Goal: Communication & Community: Answer question/provide support

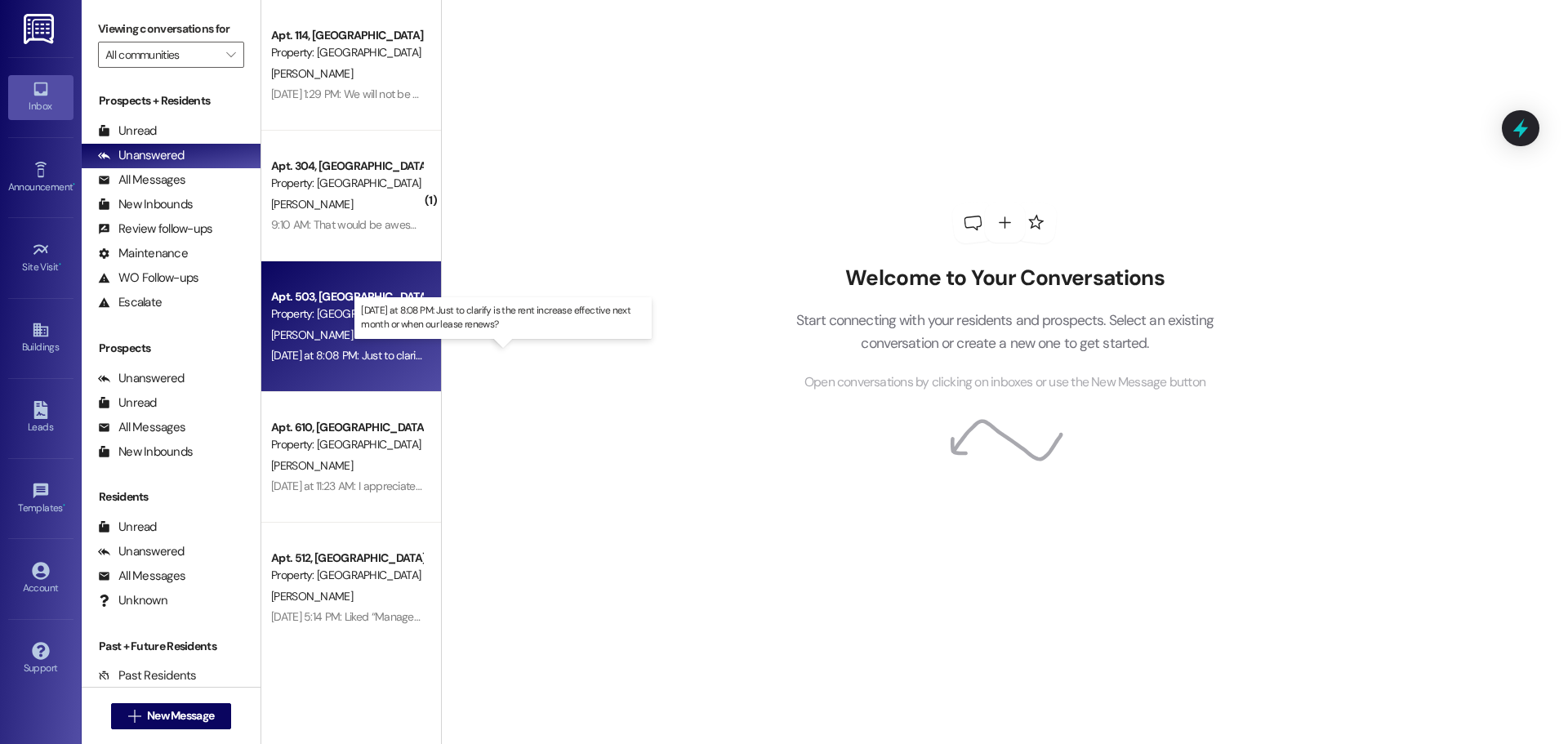
click at [367, 355] on div "[DATE] at 8:08 PM: Just to clarify is the rent increase effective next month or…" at bounding box center [509, 355] width 477 height 15
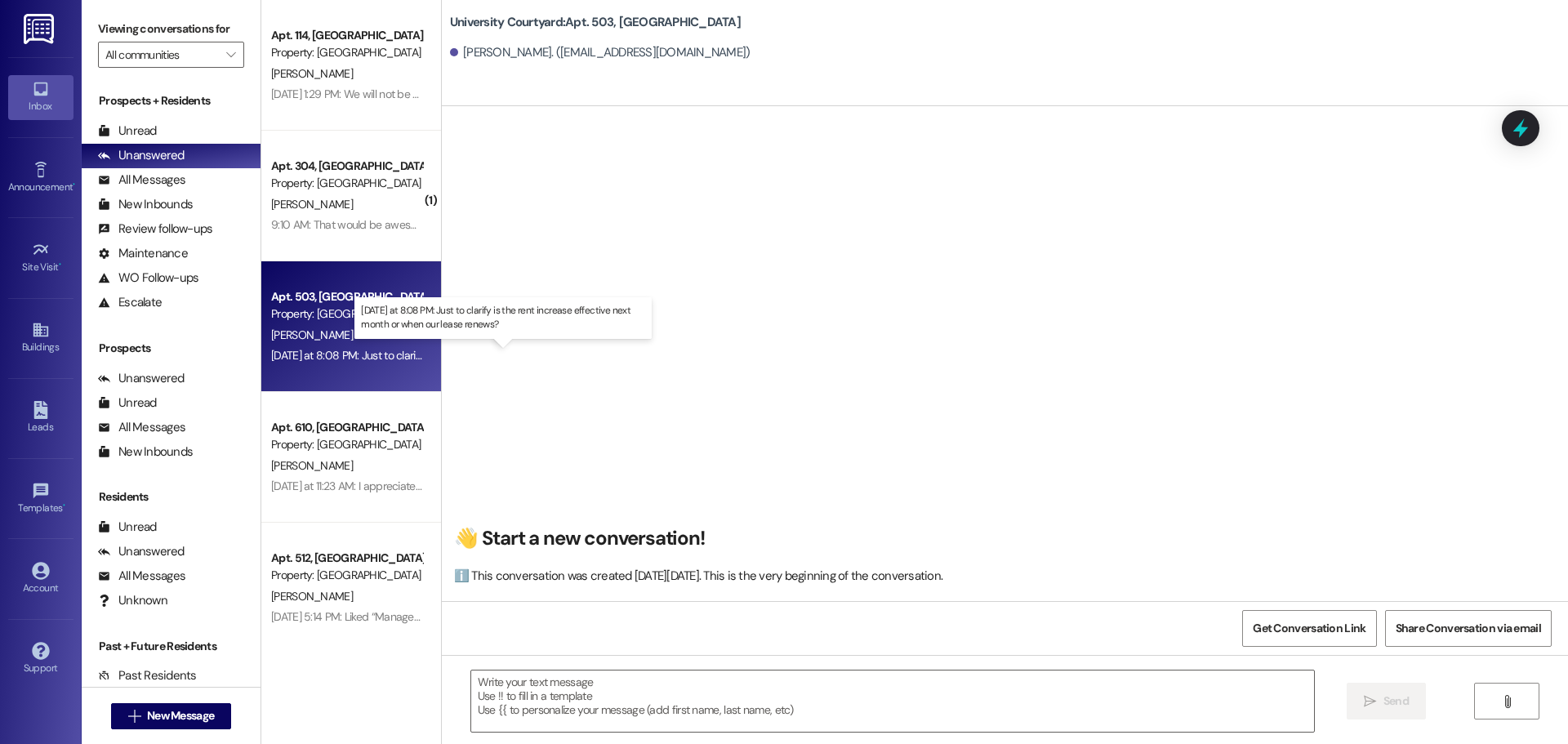
click at [367, 353] on div "[DATE] at 8:08 PM: Just to clarify is the rent increase effective next month or…" at bounding box center [509, 355] width 477 height 15
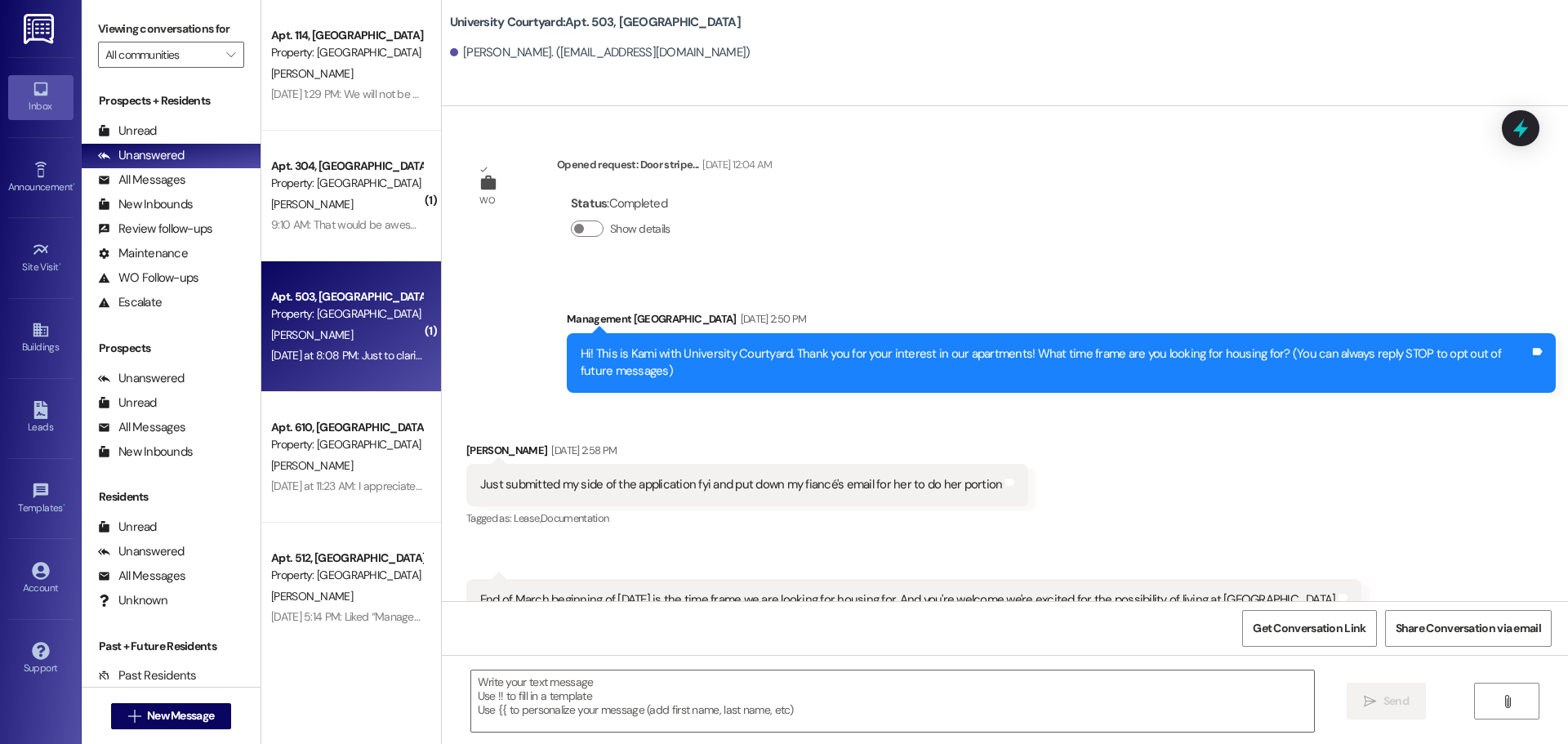
scroll to position [13174, 0]
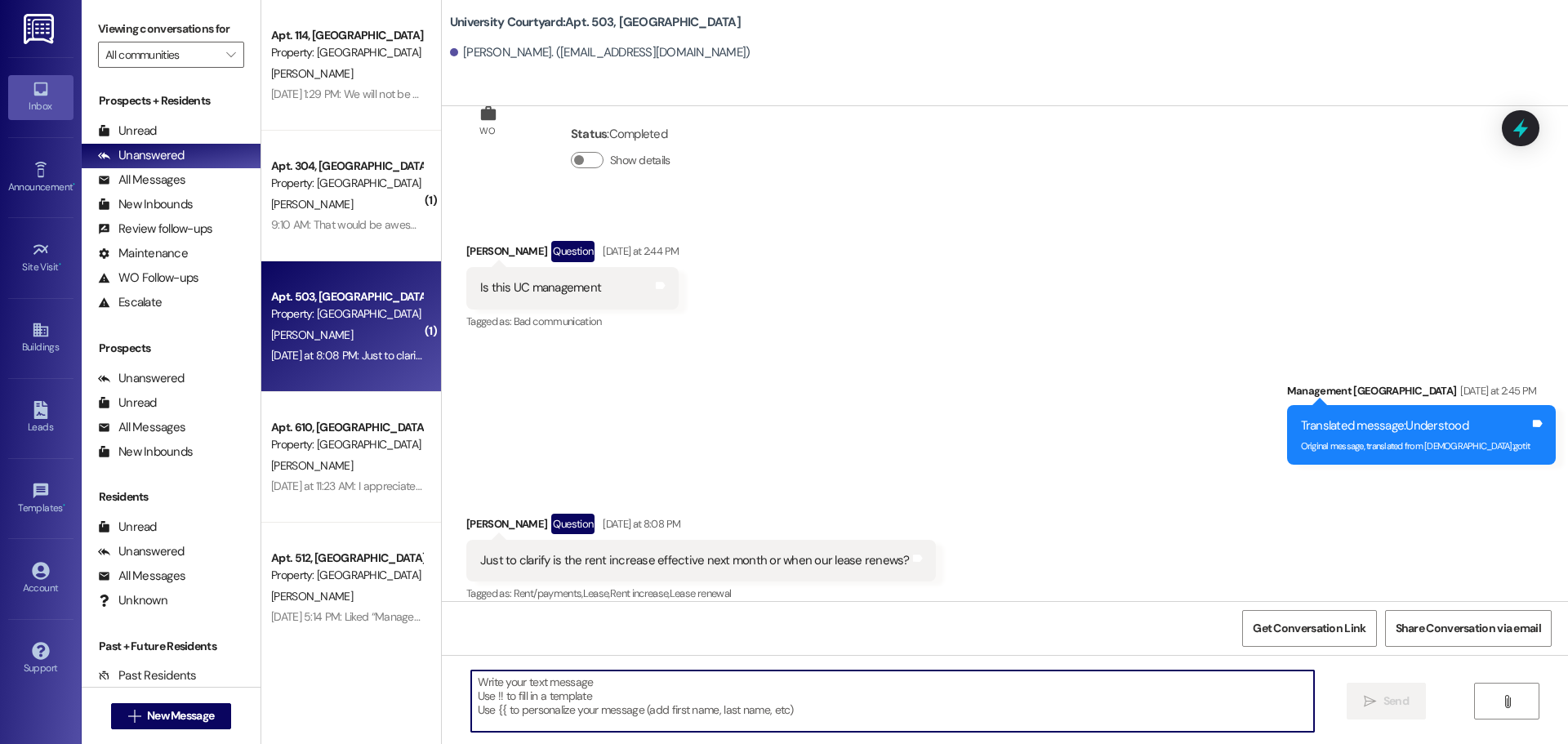
click at [672, 713] on textarea at bounding box center [893, 700] width 843 height 61
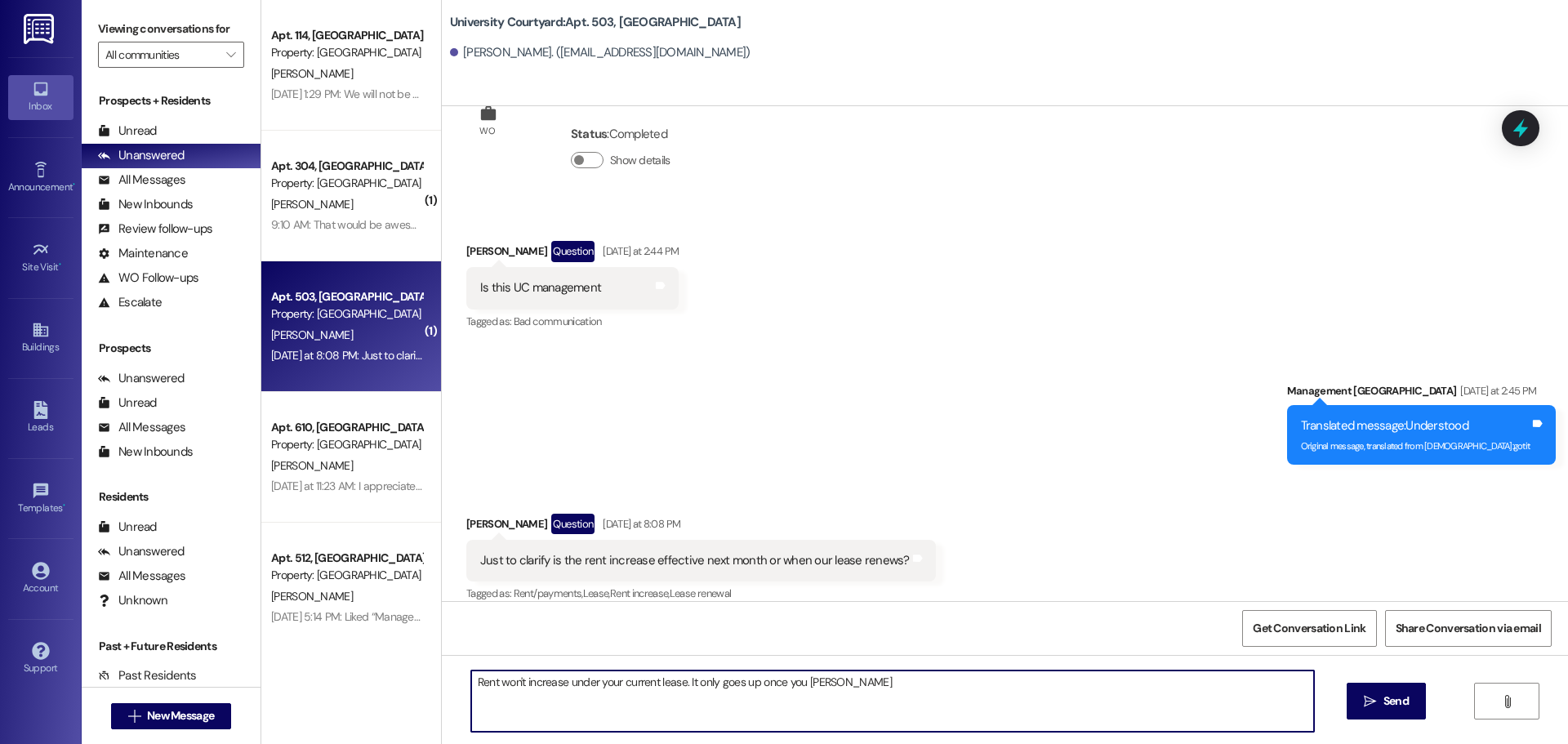
type textarea "Rent won't increase under your current lease. It only goes up once you renew"
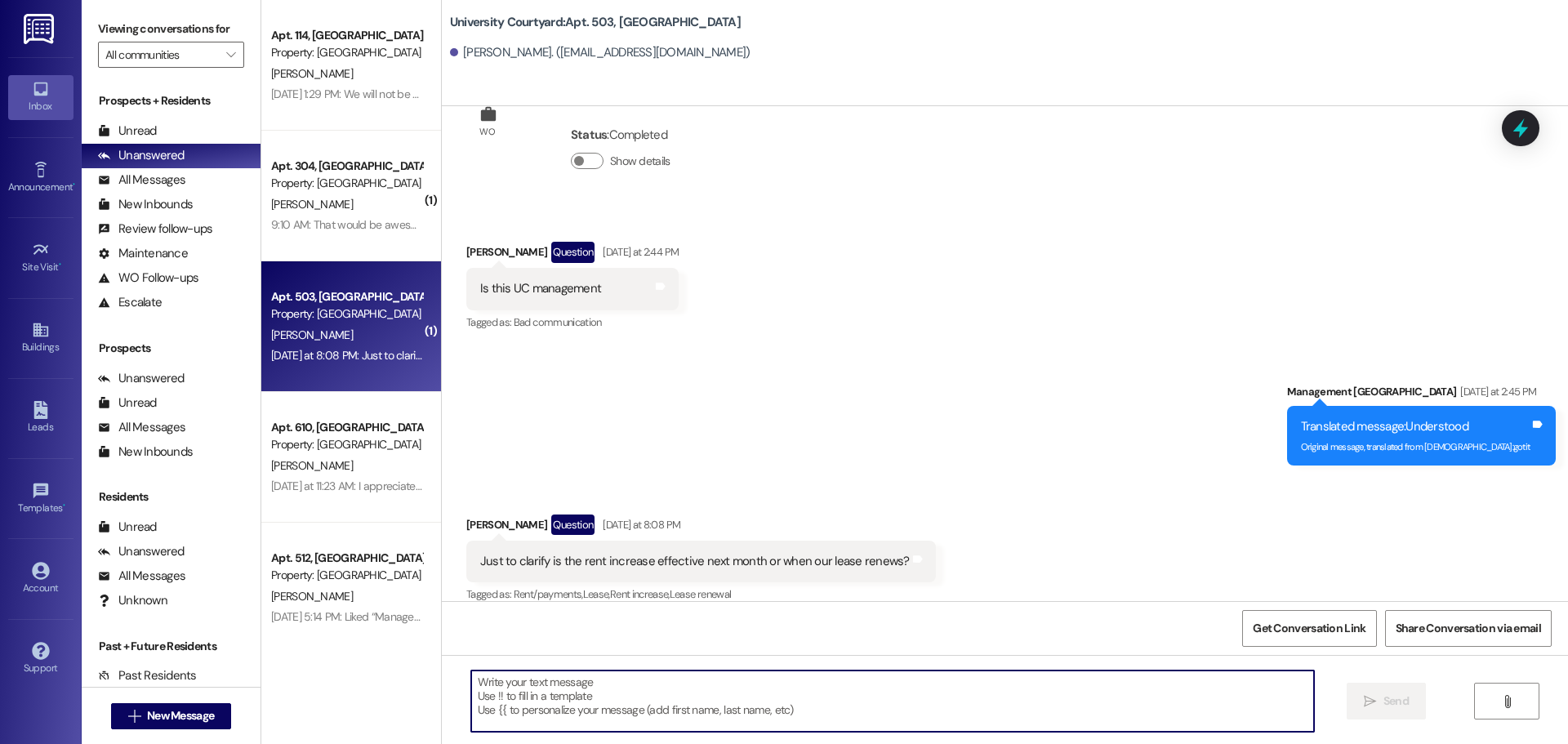
scroll to position [13288, 0]
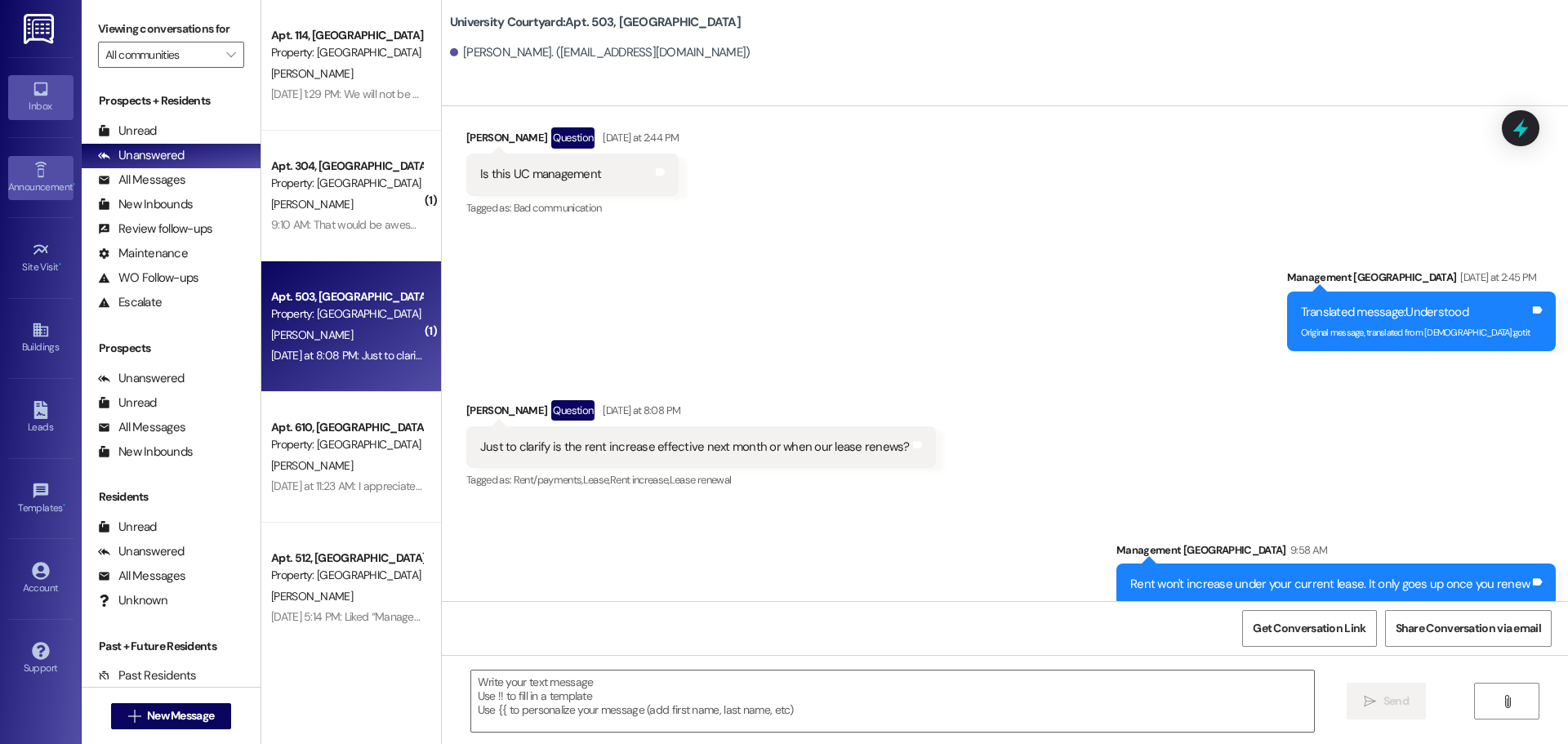
click at [27, 187] on div "Announcement •" at bounding box center [41, 186] width 82 height 17
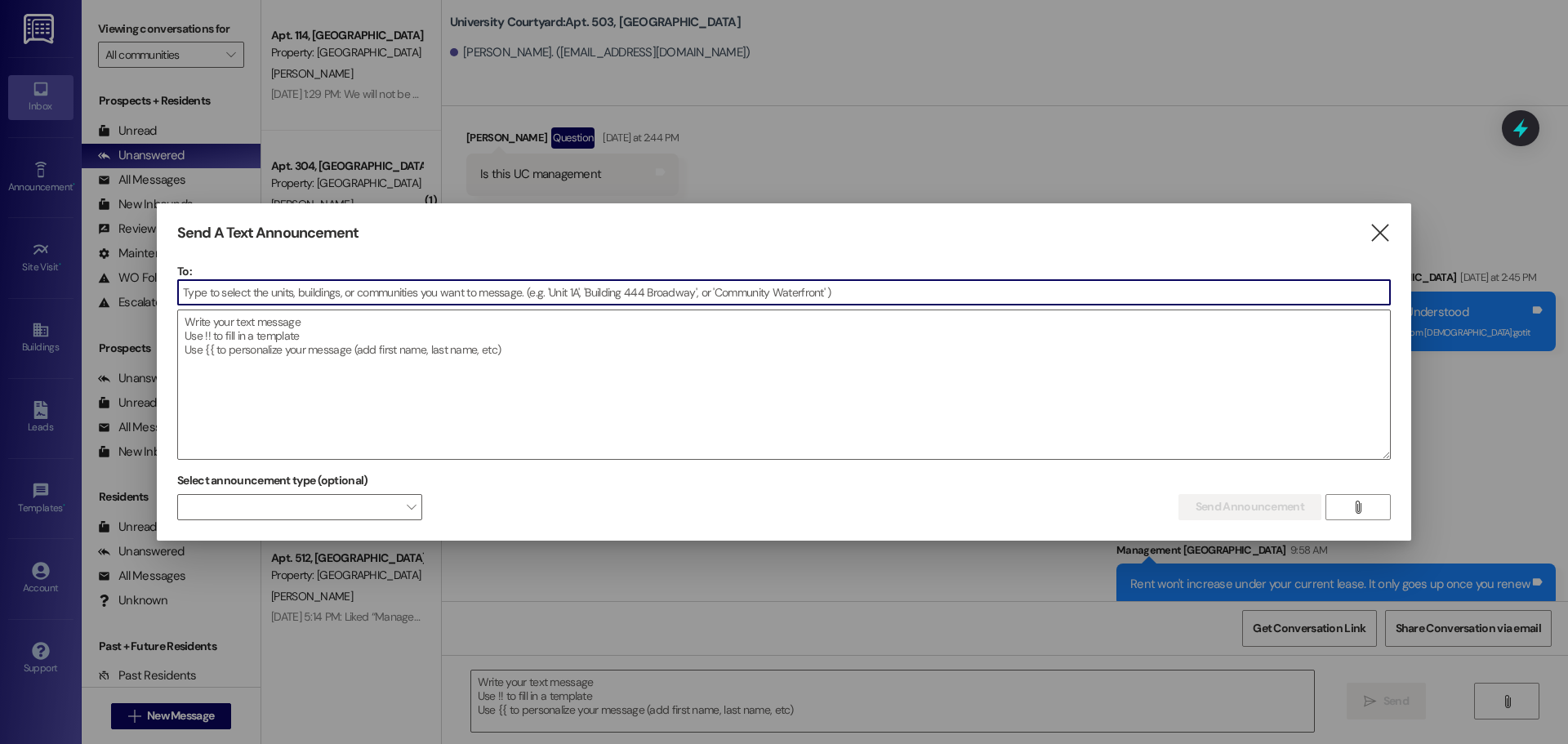
type input "1"
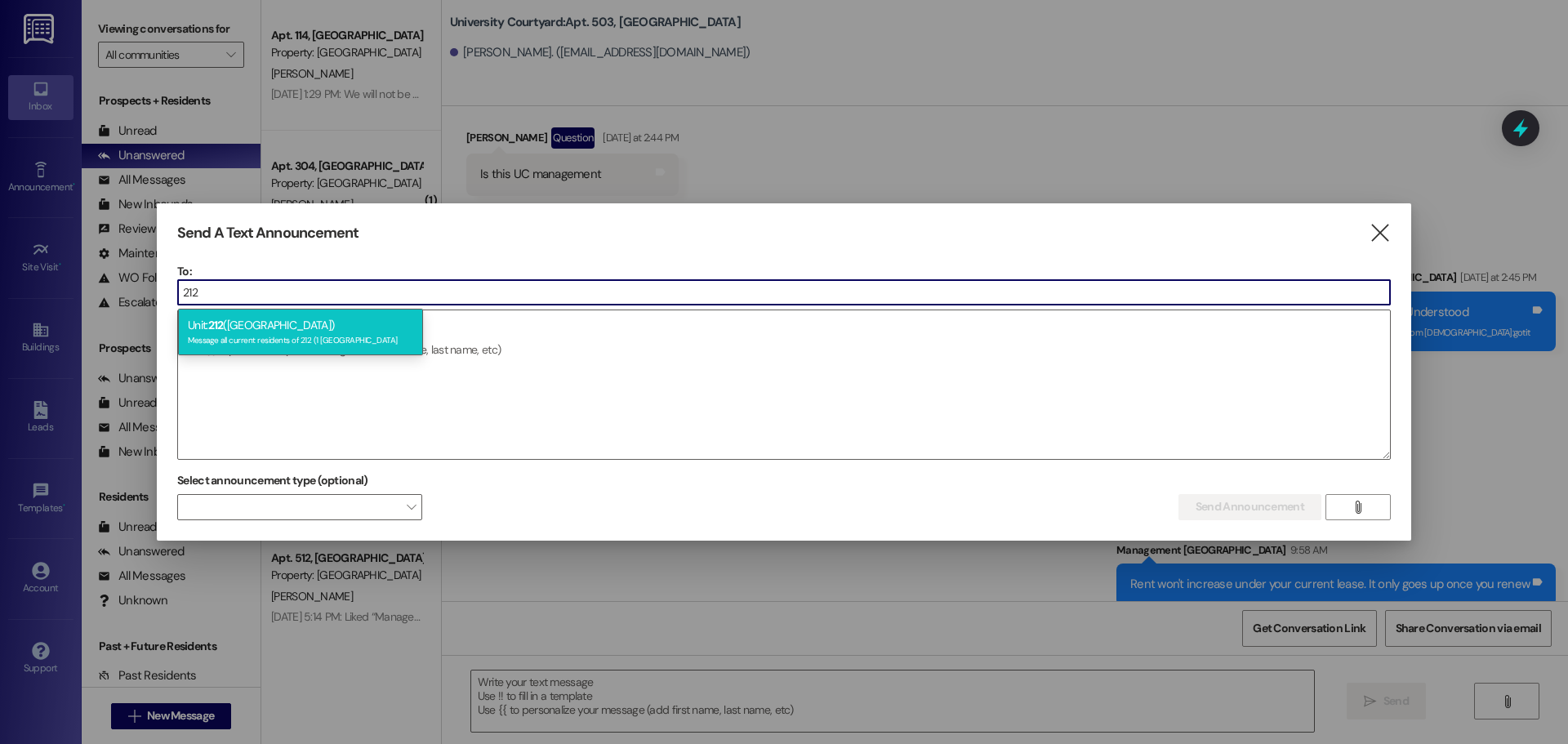
type input "212"
click at [285, 334] on div "Message all current residents of 212 (1 [GEOGRAPHIC_DATA]" at bounding box center [300, 338] width 225 height 14
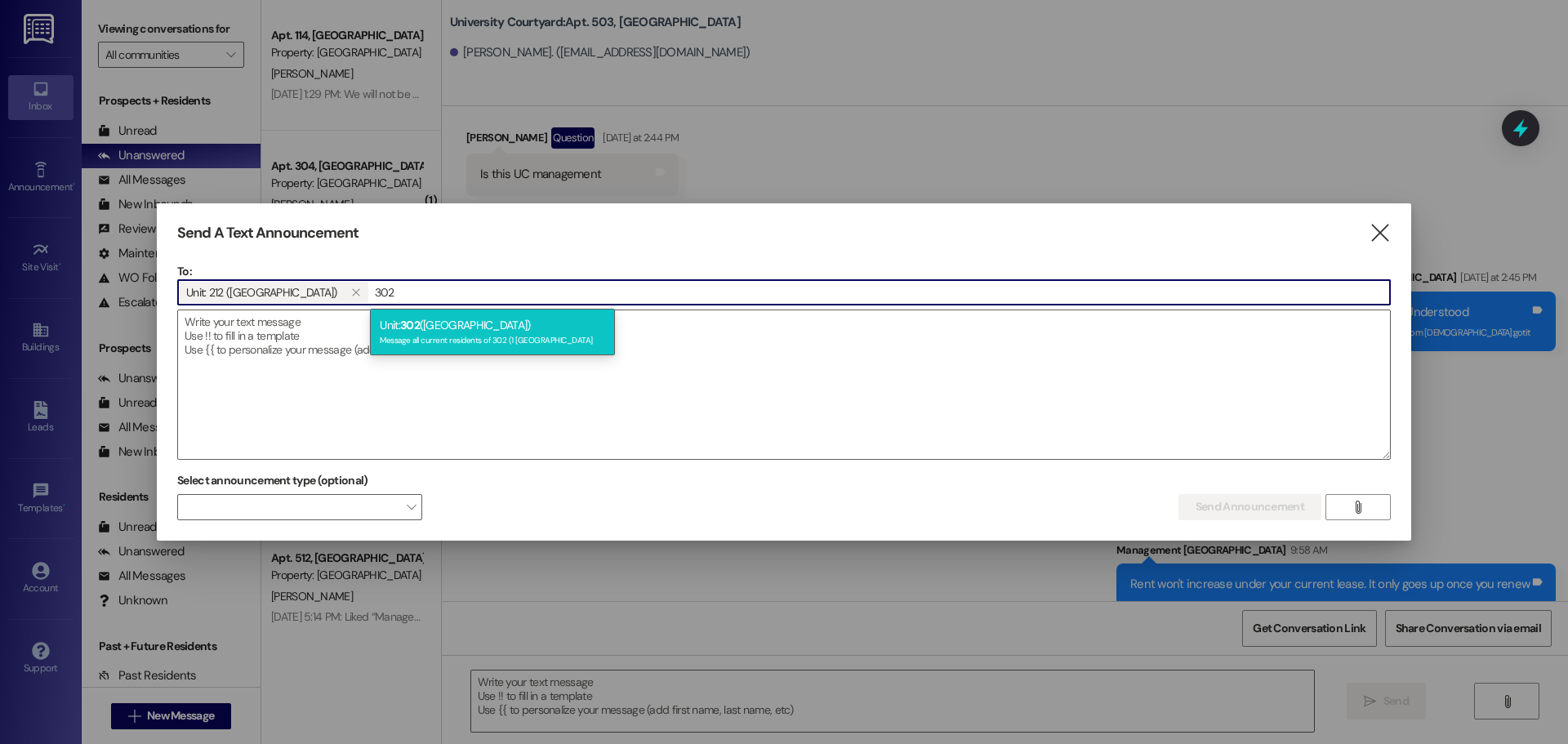
type input "302"
click at [409, 338] on div "Message all current residents of 302 (1 [GEOGRAPHIC_DATA]" at bounding box center [493, 338] width 225 height 14
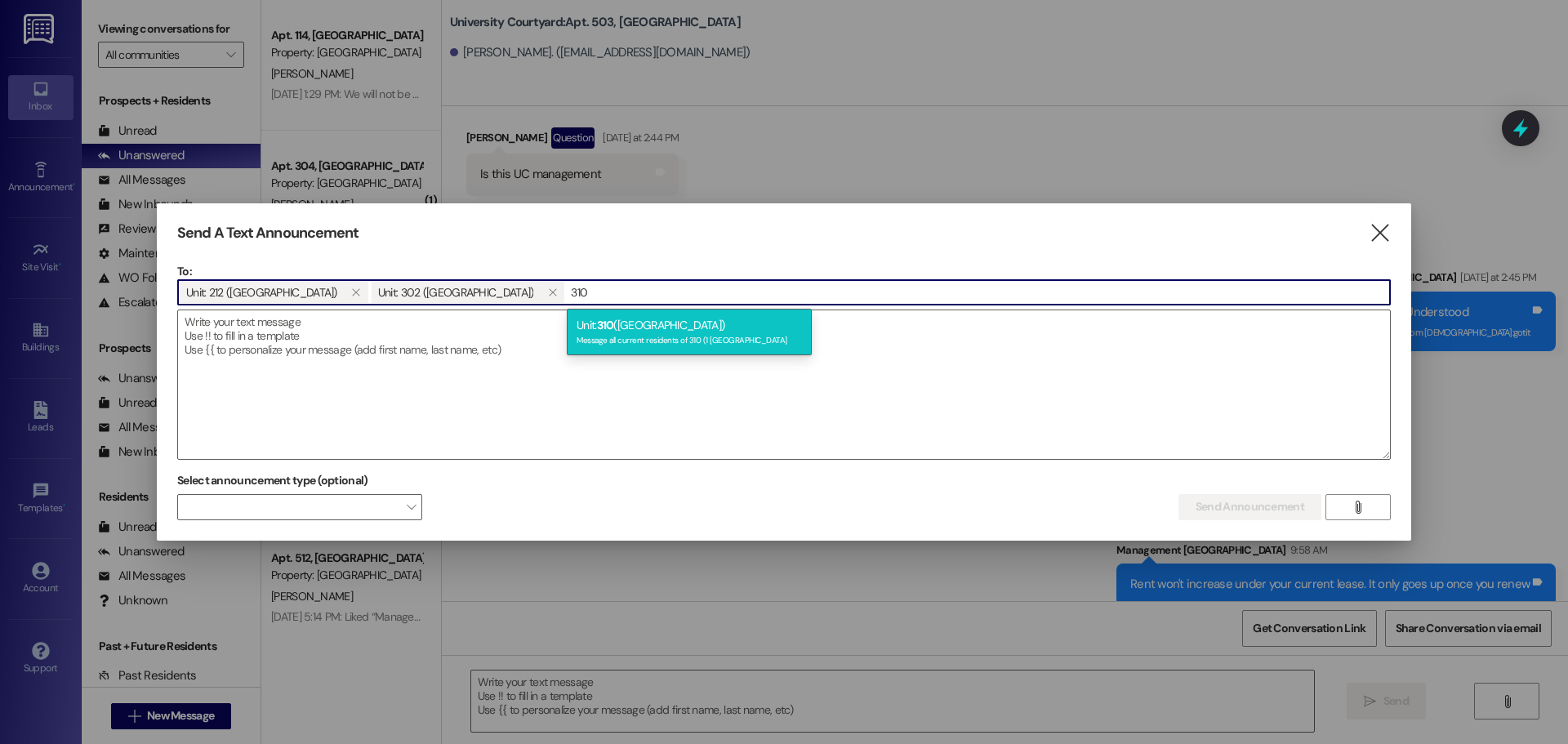
type input "310"
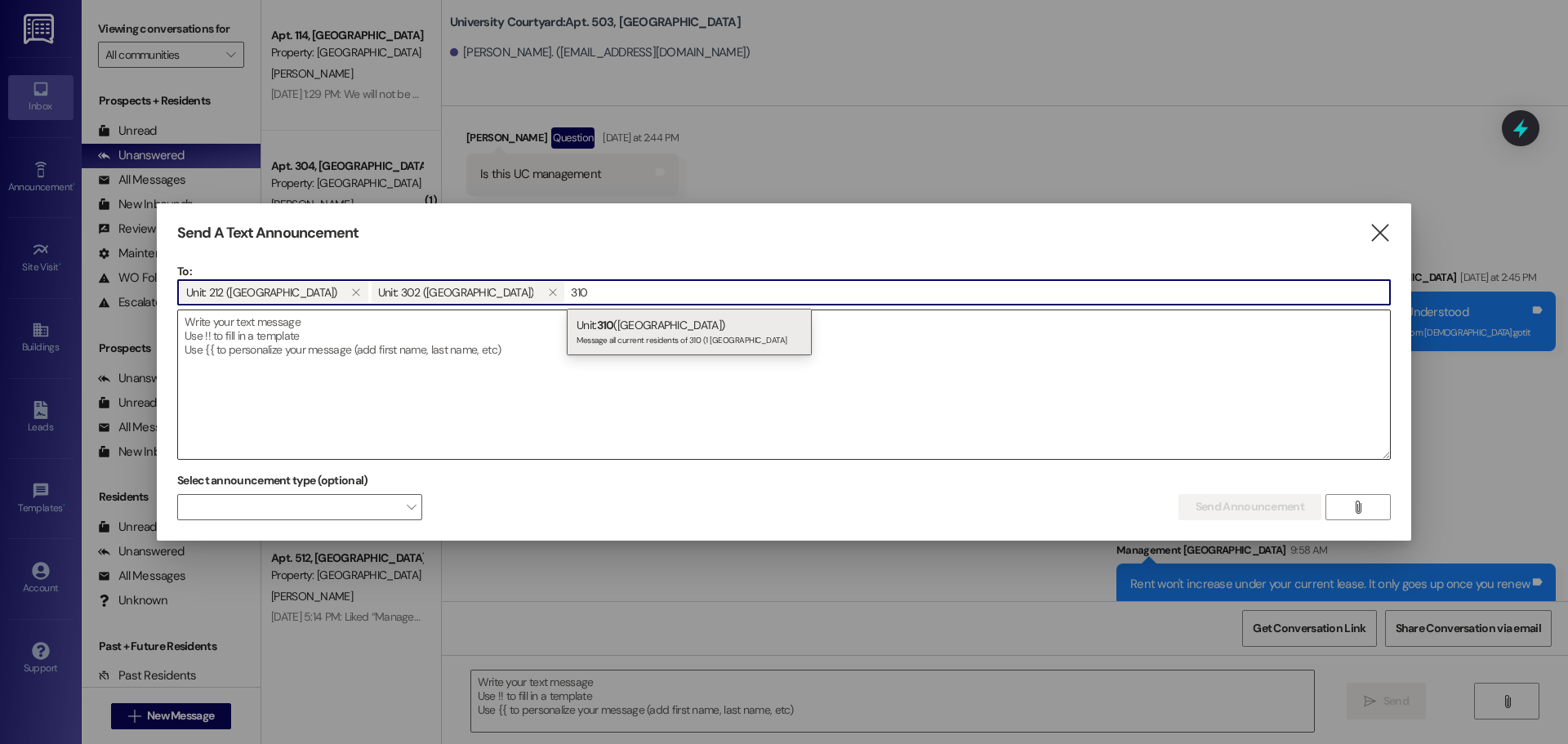
click at [707, 320] on div "Unit: 310 (1 University Courtyard) Message all current residents of 310 ([GEOGR…" at bounding box center [690, 332] width 245 height 47
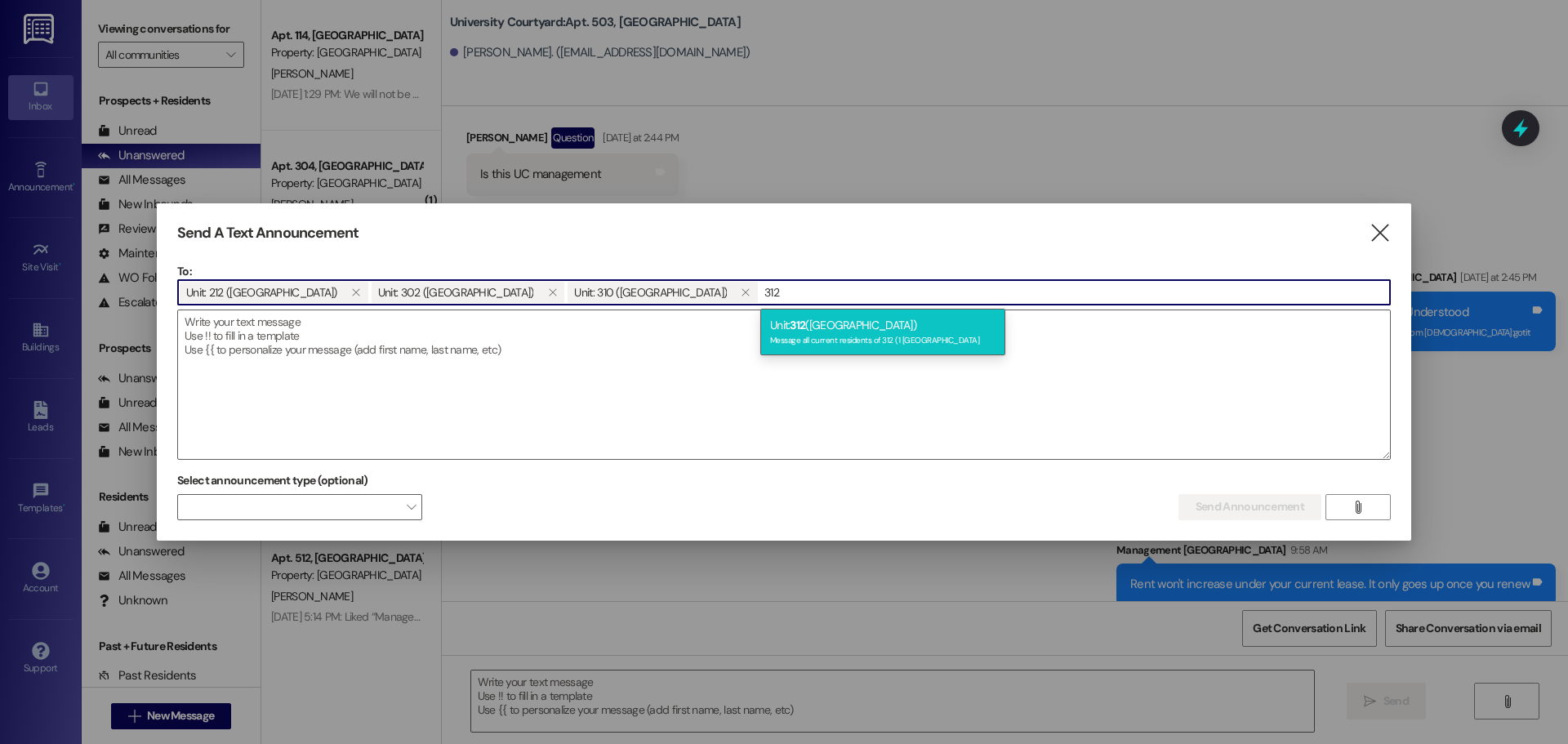
type input "312"
click at [898, 321] on div "Unit: 312 (1 University Courtyard) Message all current residents of 312 ([GEOGR…" at bounding box center [883, 332] width 245 height 47
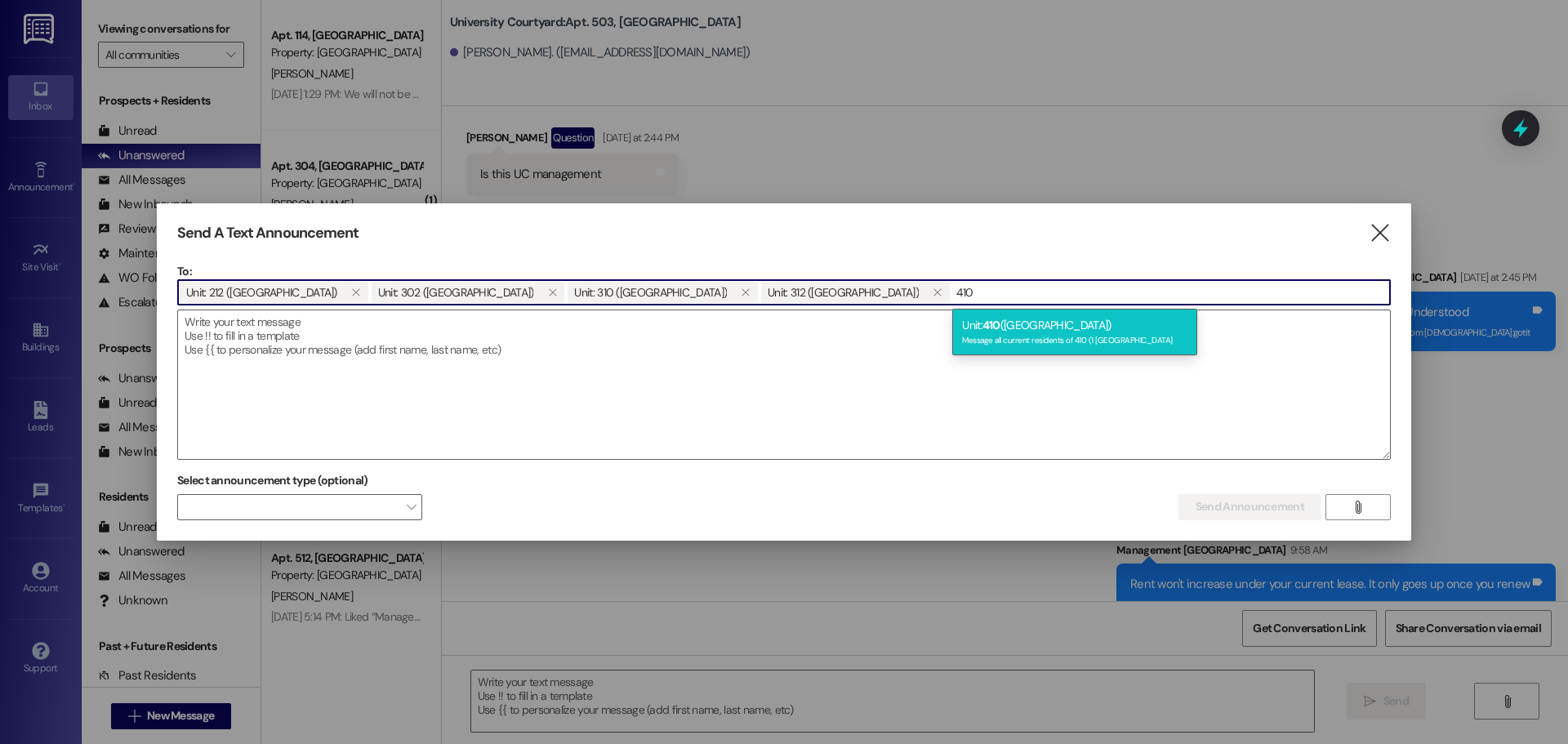
type input "410"
click at [1054, 327] on div "Unit: 410 (1 University Courtyard) Message all current residents of 410 ([GEOGR…" at bounding box center [1074, 332] width 245 height 47
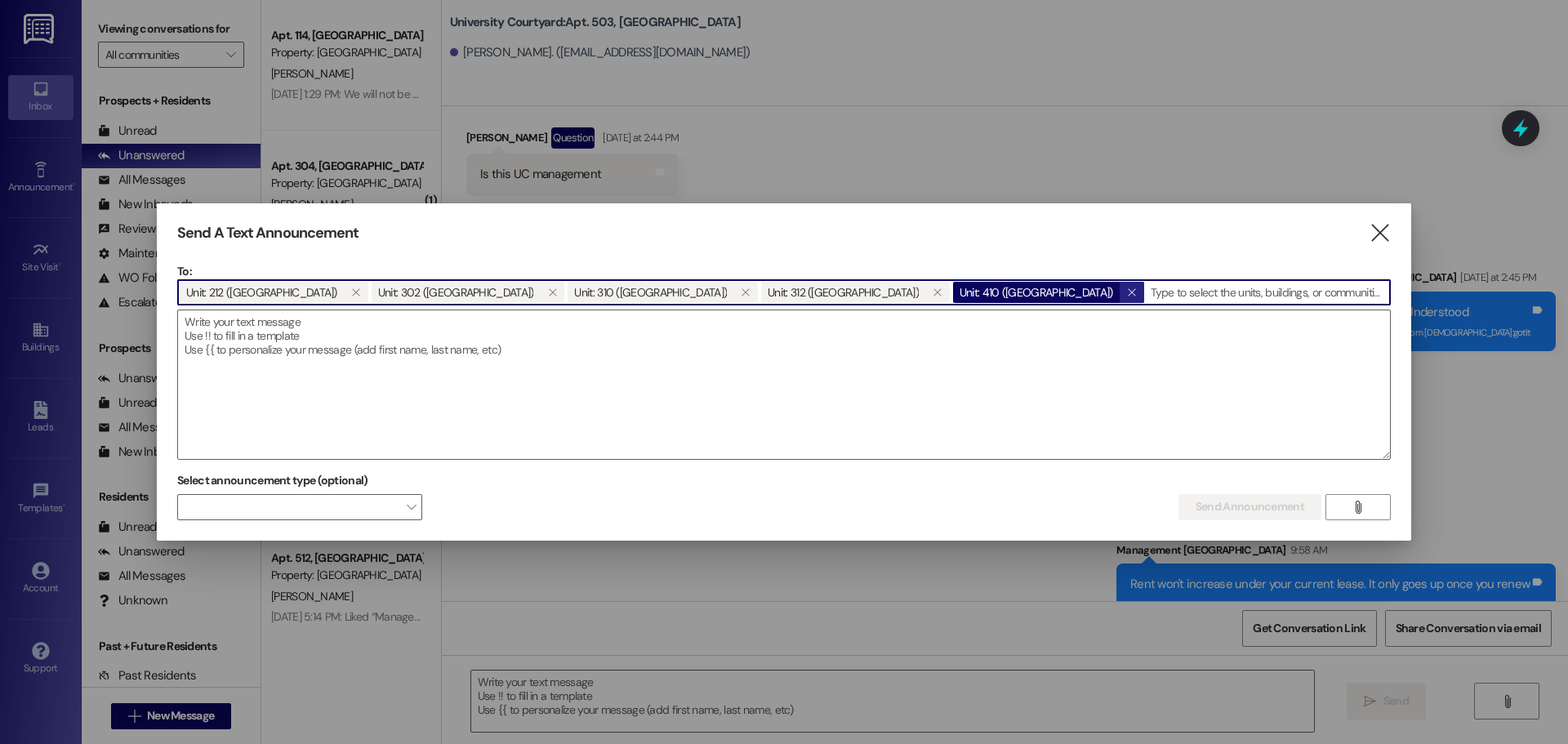
click at [1135, 290] on icon "" at bounding box center [1131, 291] width 9 height 13
click at [1006, 291] on input at bounding box center [1172, 291] width 439 height 24
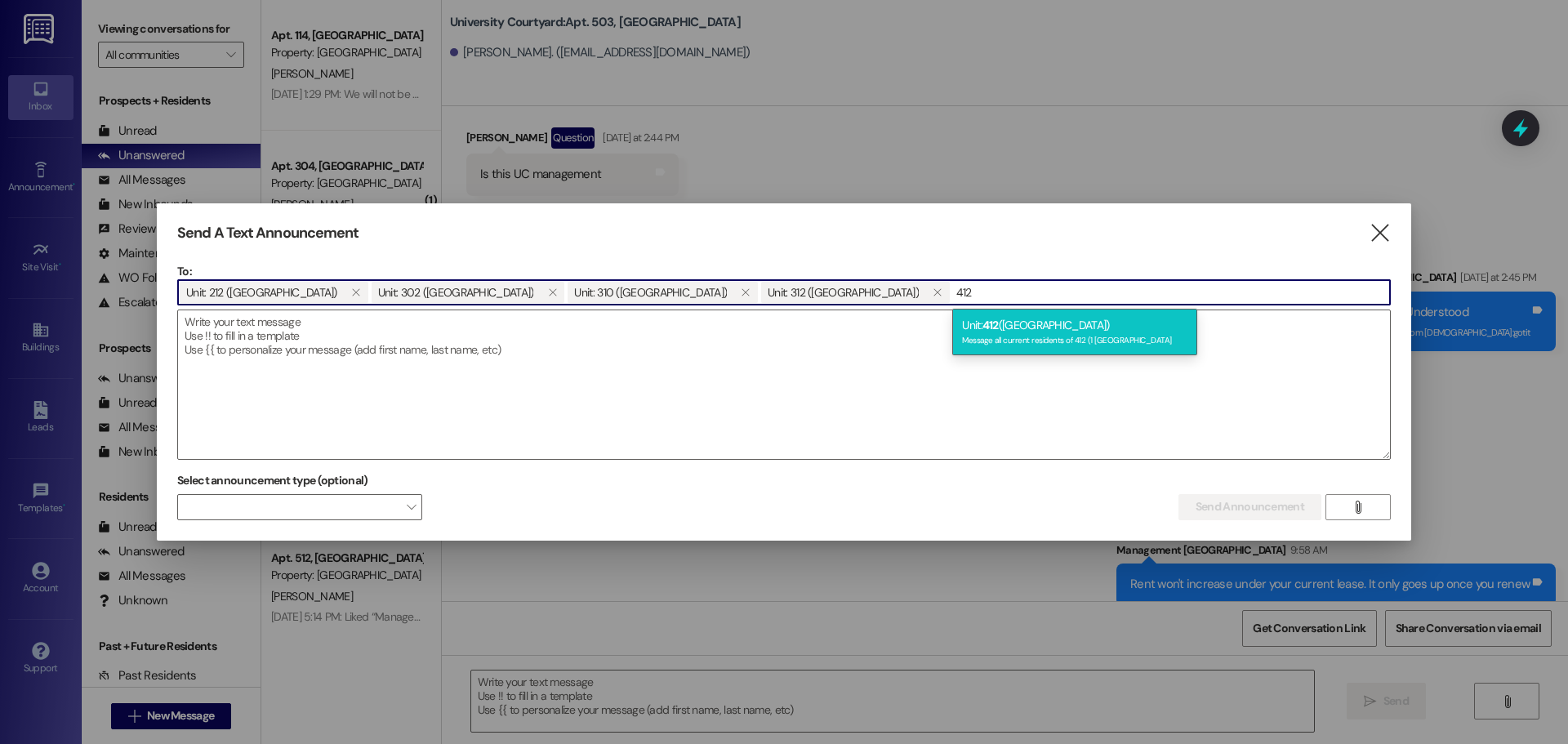
type input "412"
click at [1008, 321] on div "Unit: 412 (1 University Courtyard) Message all current residents of 412 ([GEOGR…" at bounding box center [1074, 332] width 245 height 47
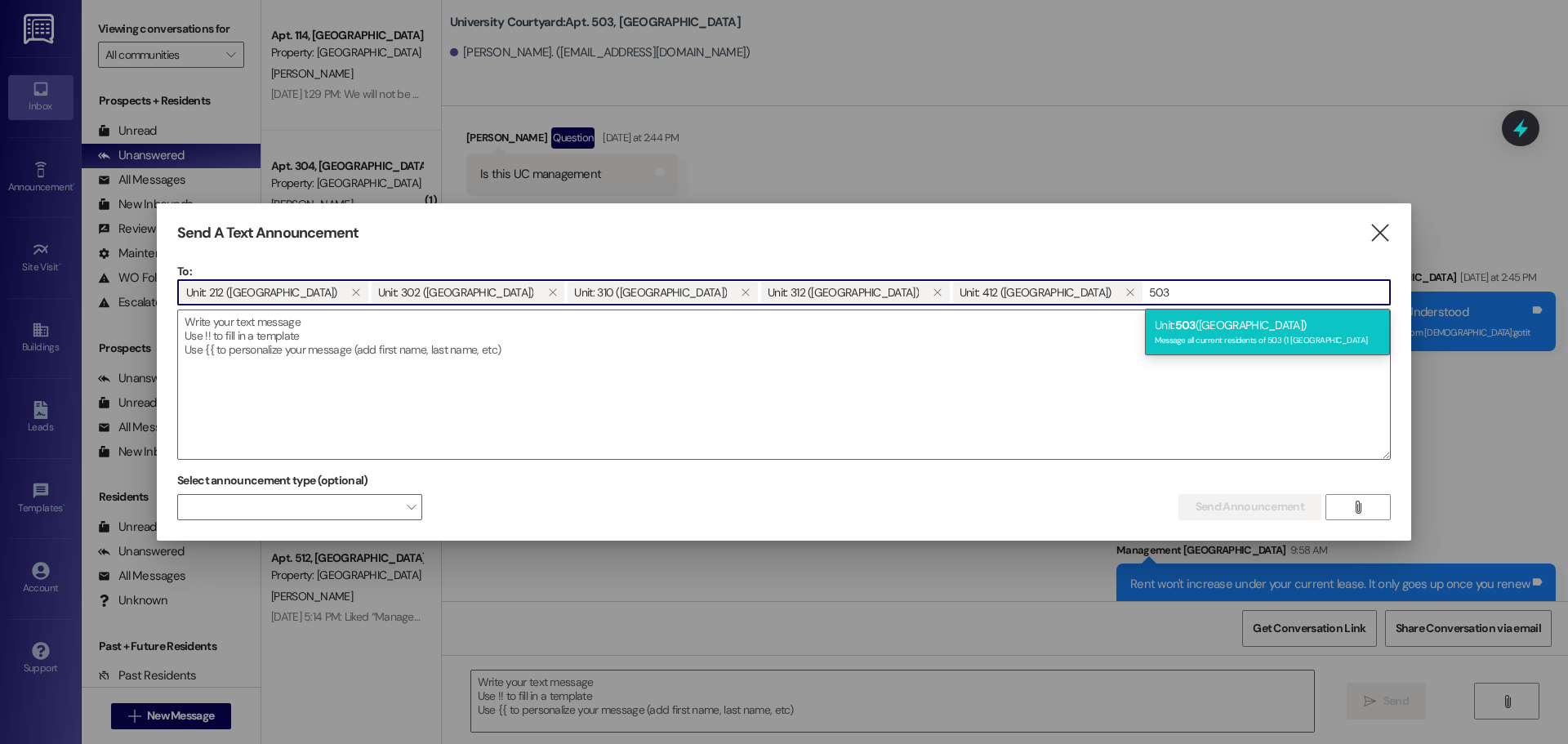
type input "503"
click at [1248, 331] on div "Unit: 503 ([GEOGRAPHIC_DATA]) Message all current residents of 503 ([GEOGRAPHIC…" at bounding box center [1268, 332] width 245 height 47
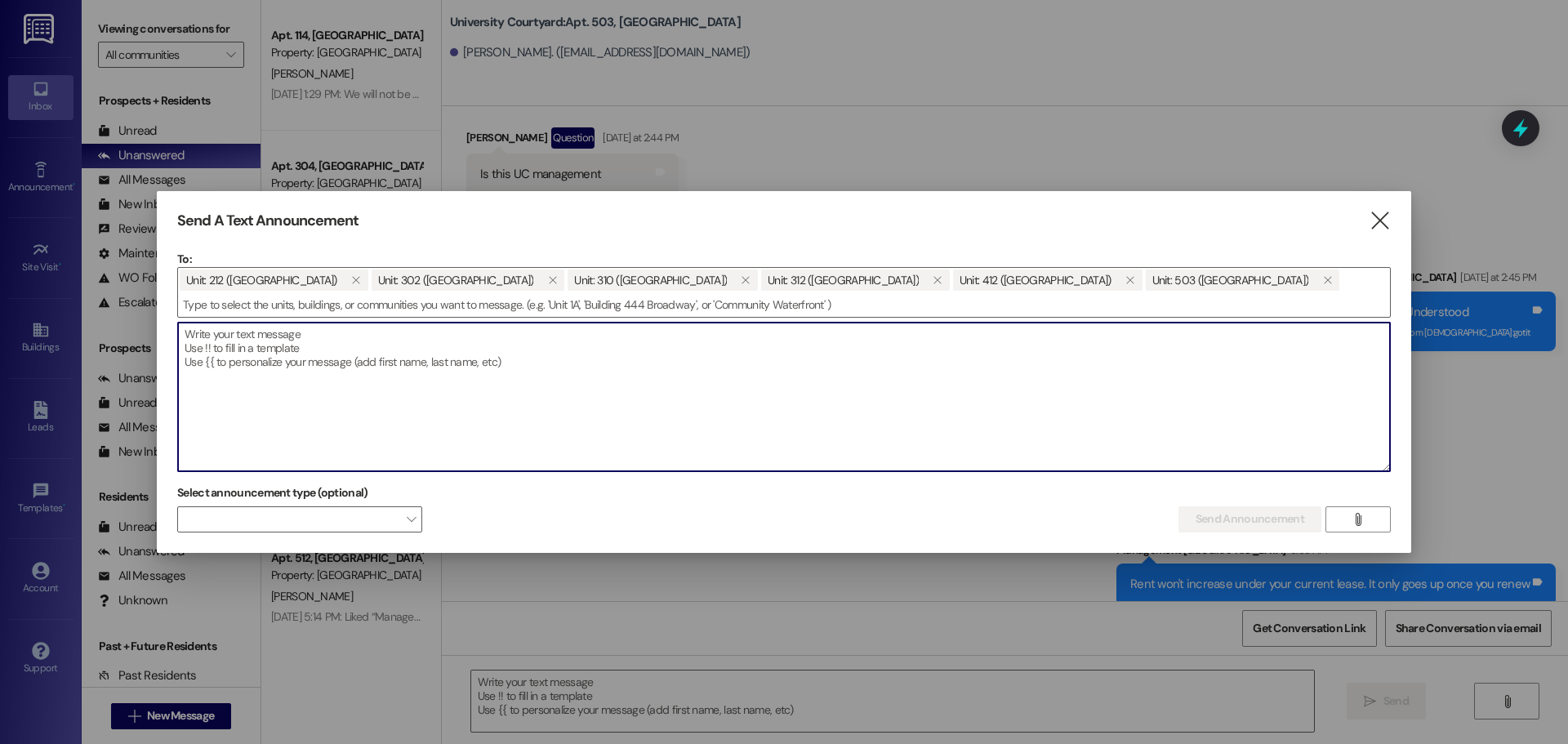
click at [275, 386] on textarea at bounding box center [784, 396] width 1212 height 149
type textarea "H"
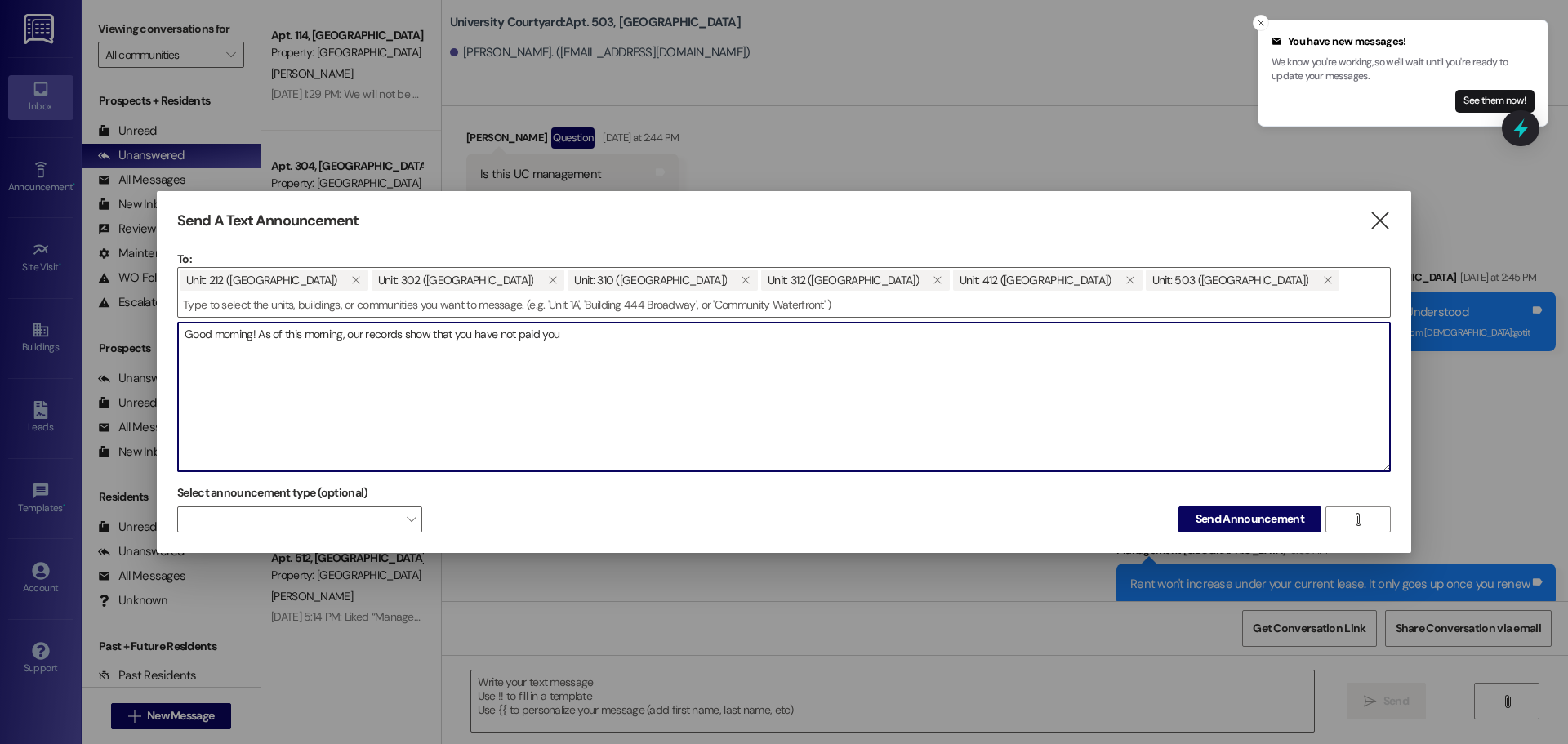
scroll to position [13402, 0]
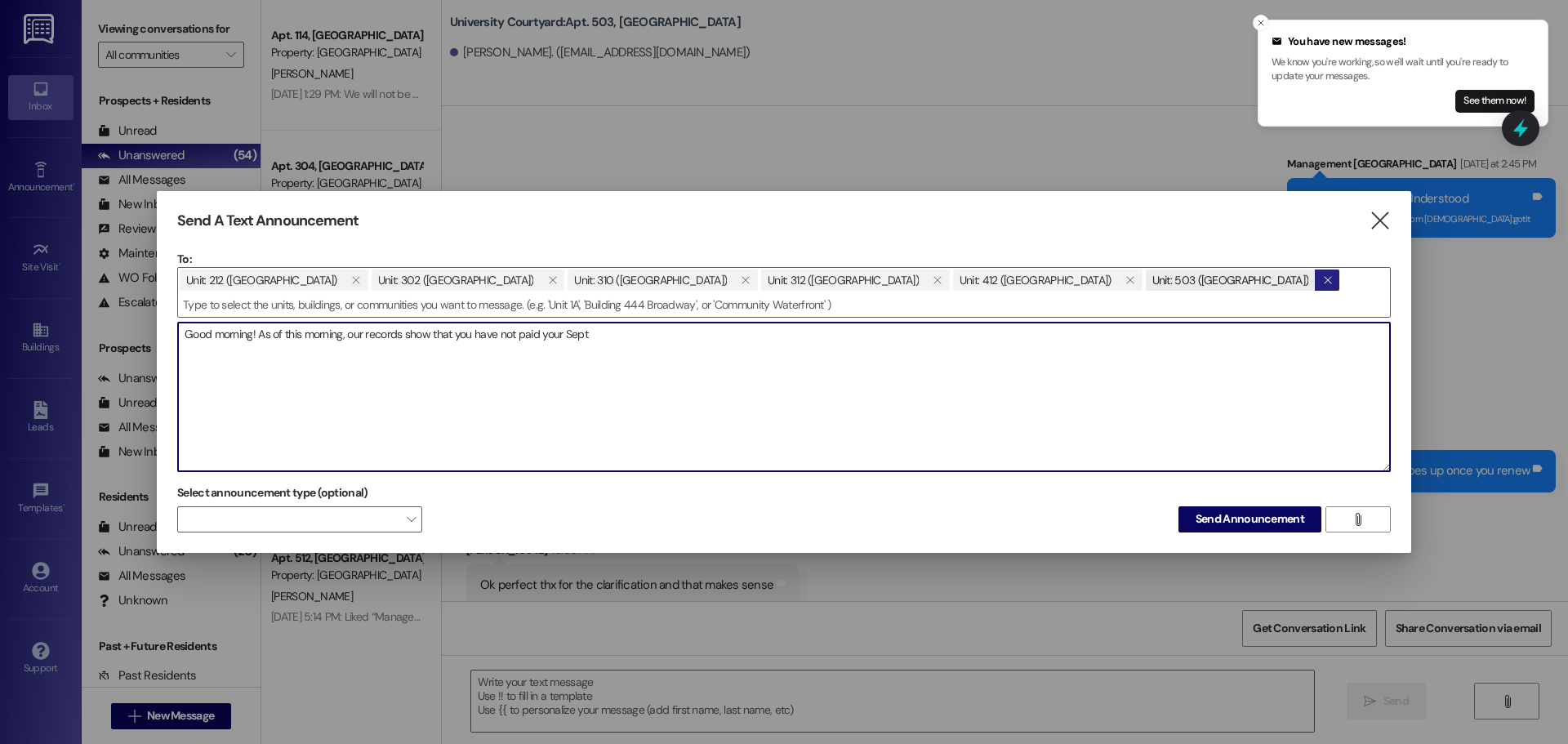
click at [1325, 283] on icon "" at bounding box center [1327, 280] width 9 height 13
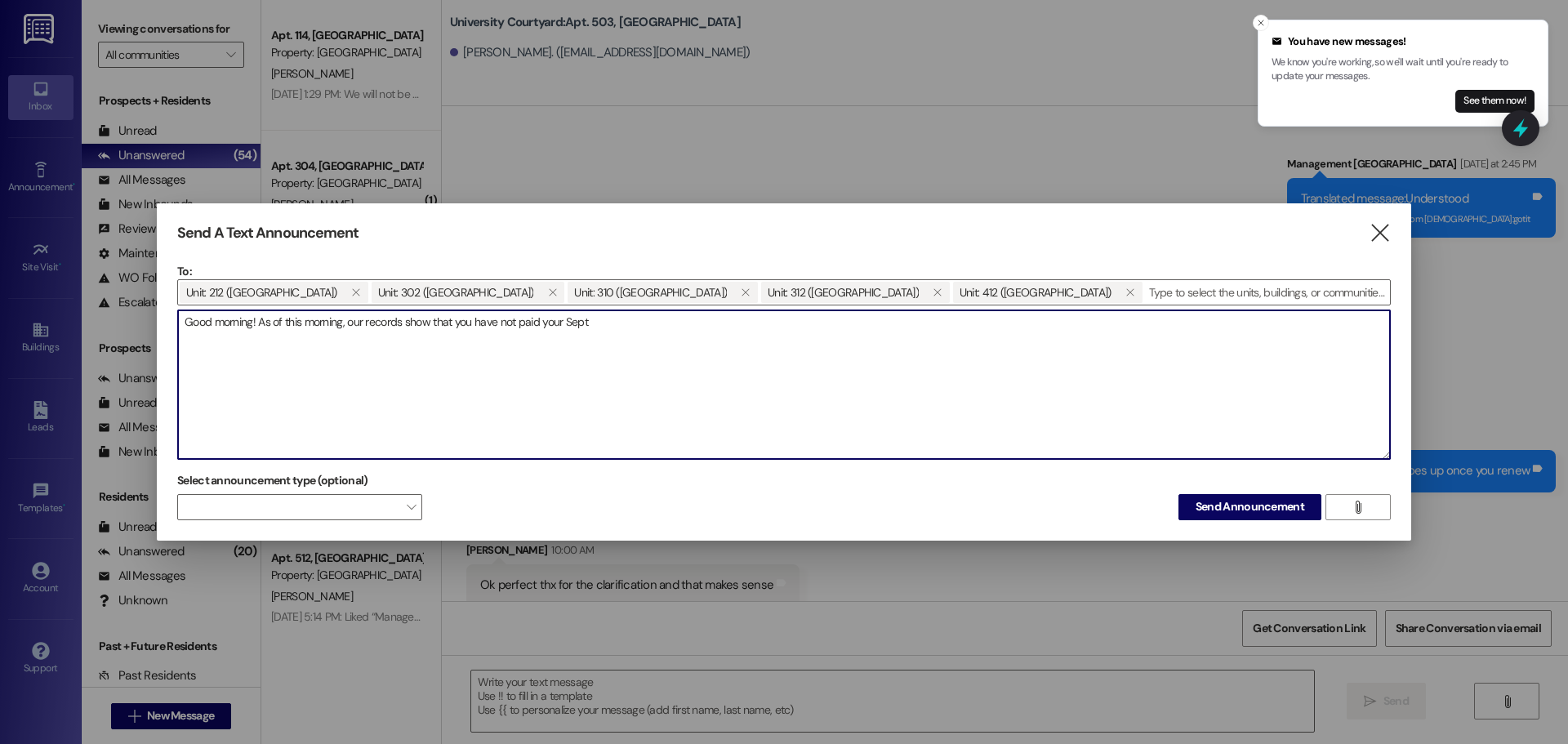
click at [762, 323] on textarea "Good morning! As of this morning, our records show that you have not paid your …" at bounding box center [784, 385] width 1212 height 149
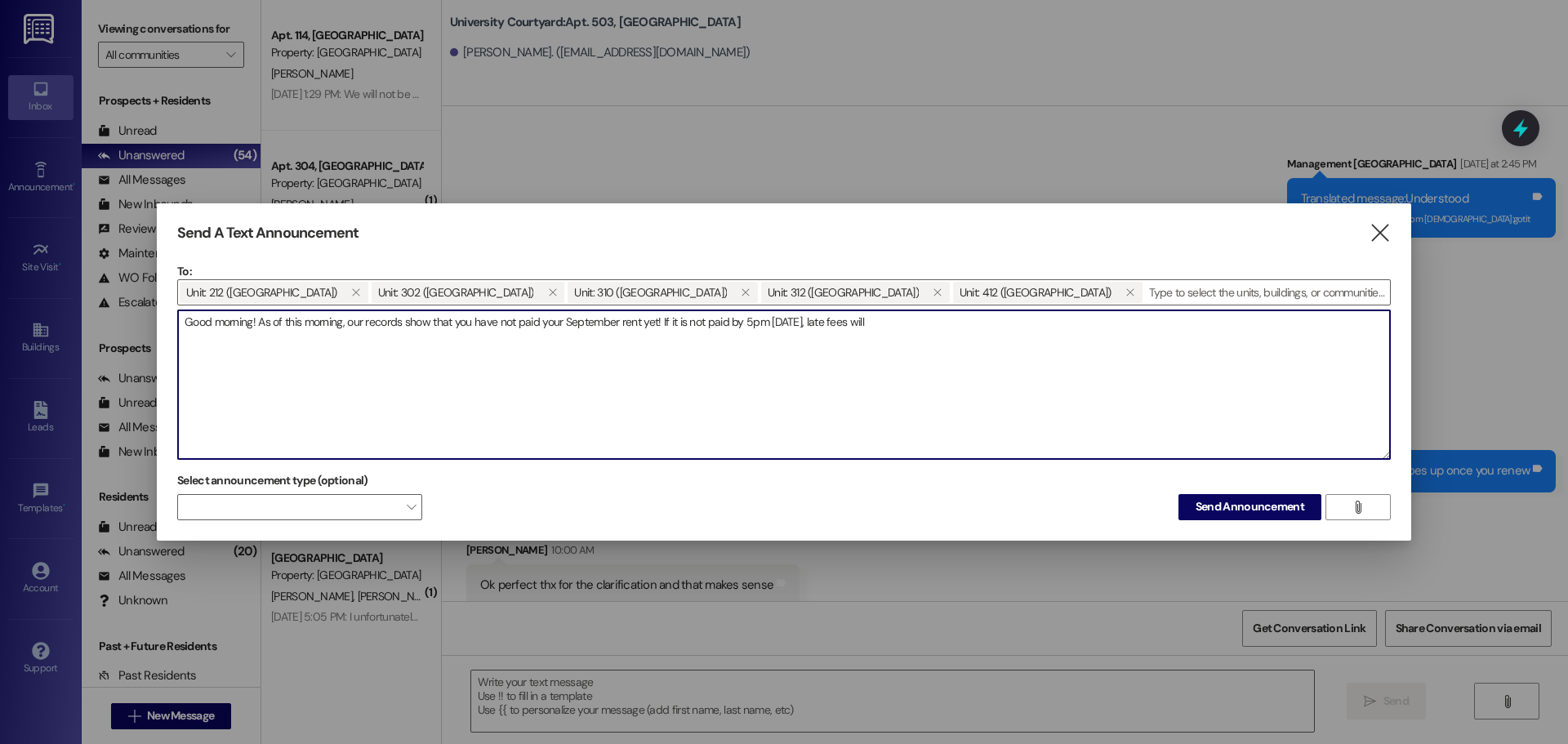
click at [898, 336] on textarea "Good morning! As of this morning, our records show that you have not paid your …" at bounding box center [784, 385] width 1212 height 149
click at [921, 321] on textarea "Good morning! As of this morning, our records show that you have not paid your …" at bounding box center [784, 385] width 1212 height 149
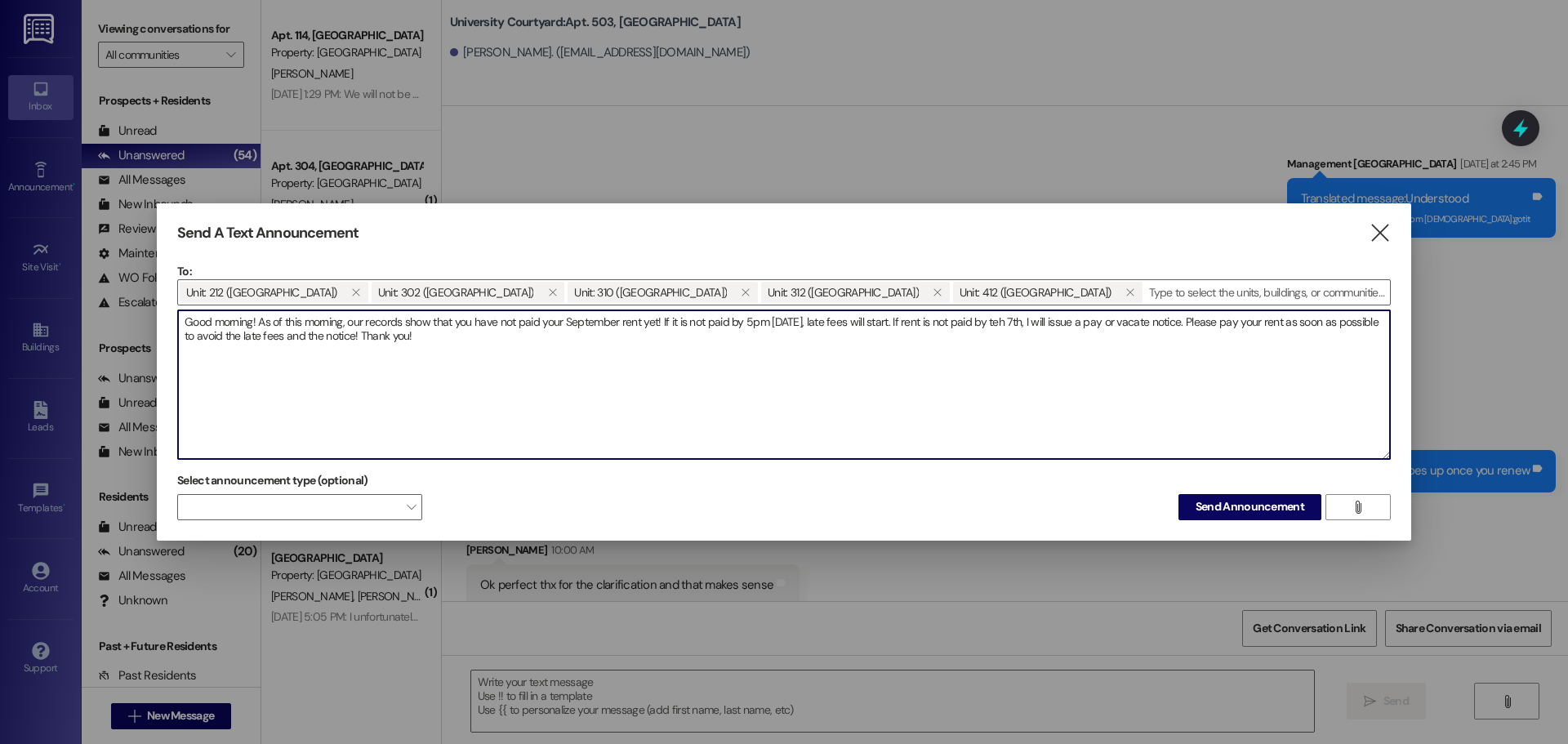
click at [993, 321] on textarea "Good morning! As of this morning, our records show that you have not paid your …" at bounding box center [784, 385] width 1212 height 149
drag, startPoint x: 510, startPoint y: 361, endPoint x: 153, endPoint y: 325, distance: 358.8
click at [153, 325] on div "Send A Text Announcement  To: Unit: 212 ([GEOGRAPHIC_DATA])  Unit: 302 ([GEOG…" at bounding box center [784, 372] width 1568 height 744
click at [582, 361] on textarea "Good morning! As of this morning, our records show that you have not paid your …" at bounding box center [784, 385] width 1212 height 149
type textarea "Good morning! As of this morning, our records show that you have not paid your …"
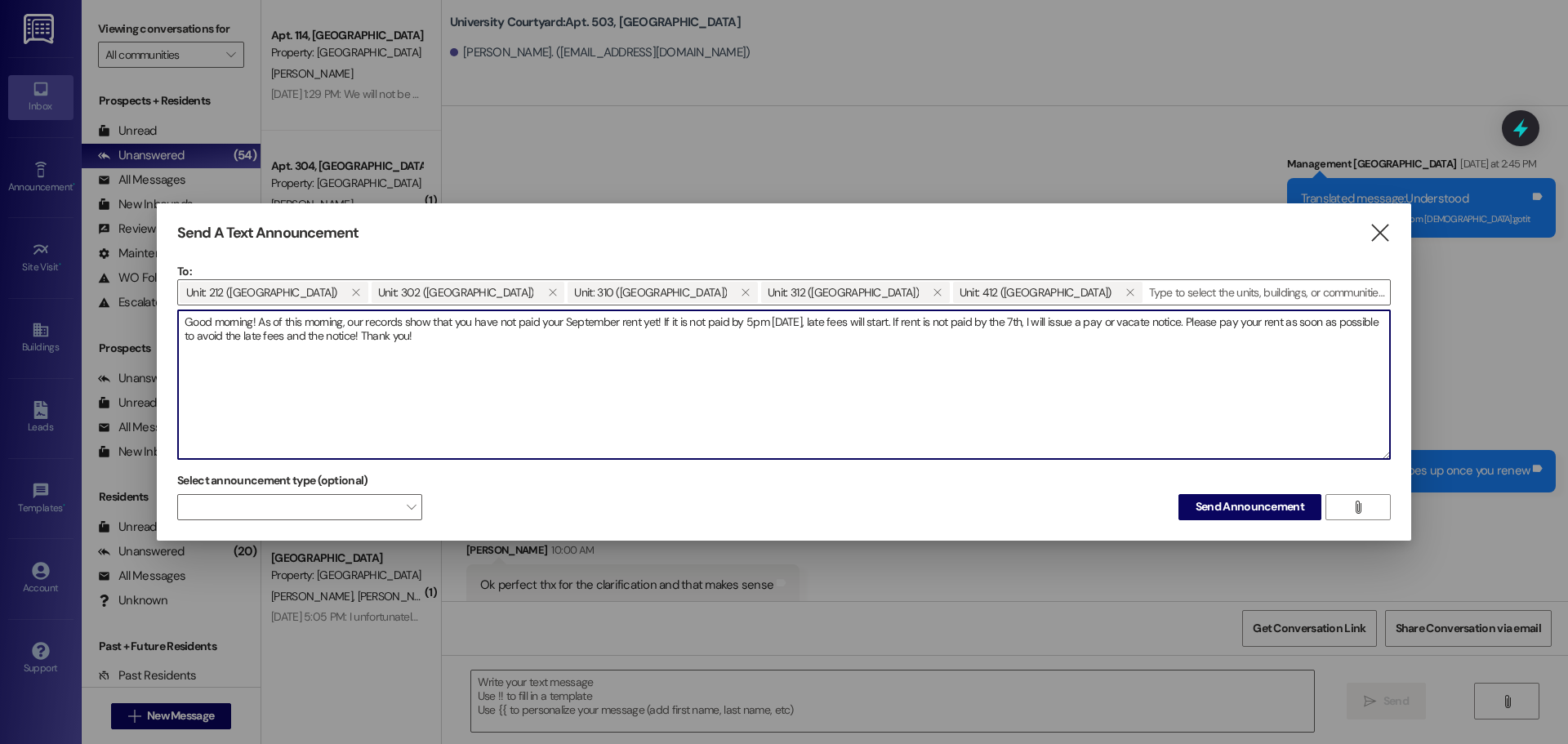
drag, startPoint x: 342, startPoint y: 317, endPoint x: 345, endPoint y: 325, distance: 8.5
click at [345, 325] on textarea "Good morning! As of this morning, our records show that you have not paid your …" at bounding box center [784, 385] width 1212 height 149
drag, startPoint x: 295, startPoint y: 345, endPoint x: 3, endPoint y: 322, distance: 292.9
click at [0, 323] on div "Send A Text Announcement  To: Unit: 212 ([GEOGRAPHIC_DATA])  Unit: 302 ([GEOG…" at bounding box center [784, 372] width 1568 height 744
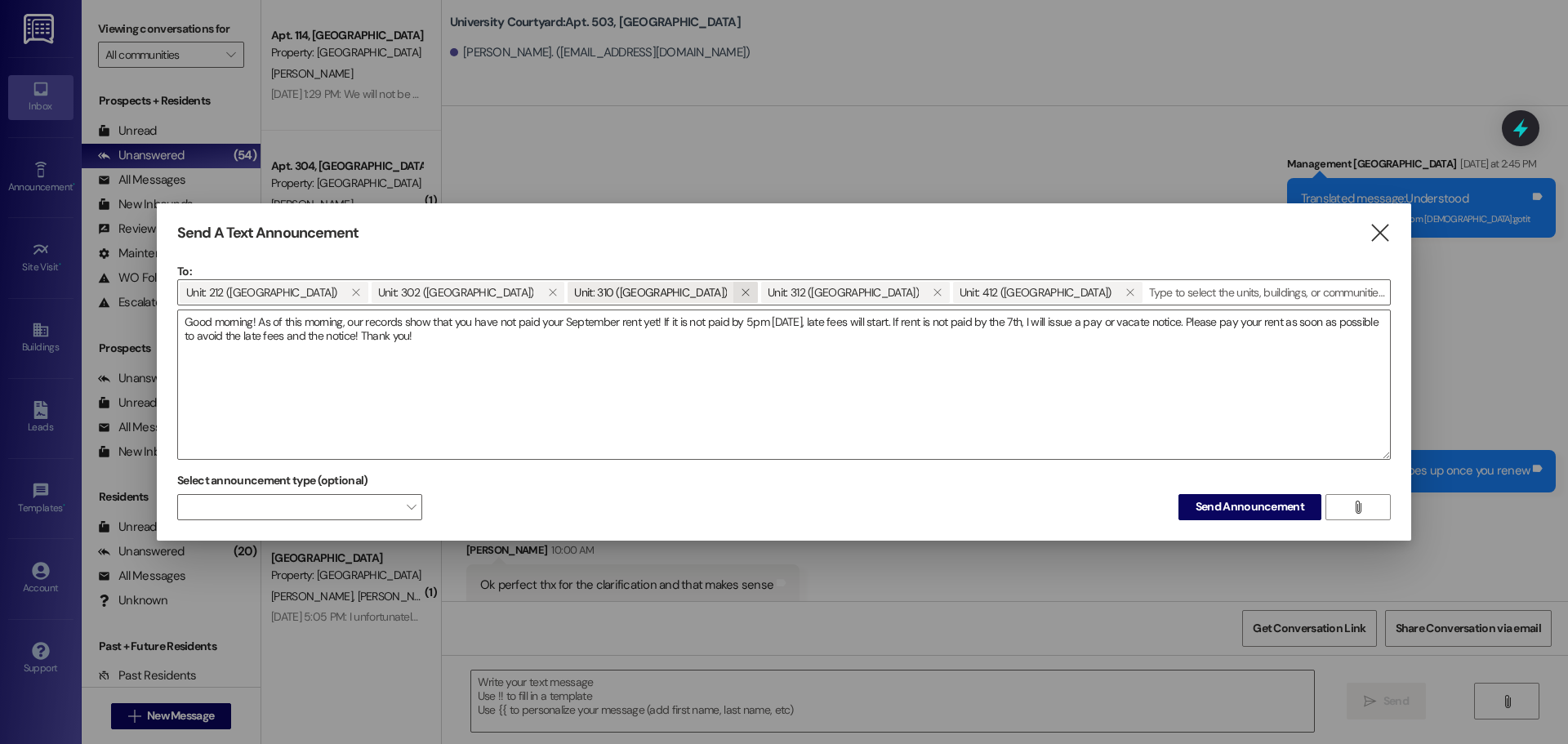
click at [744, 291] on icon "" at bounding box center [745, 291] width 9 height 13
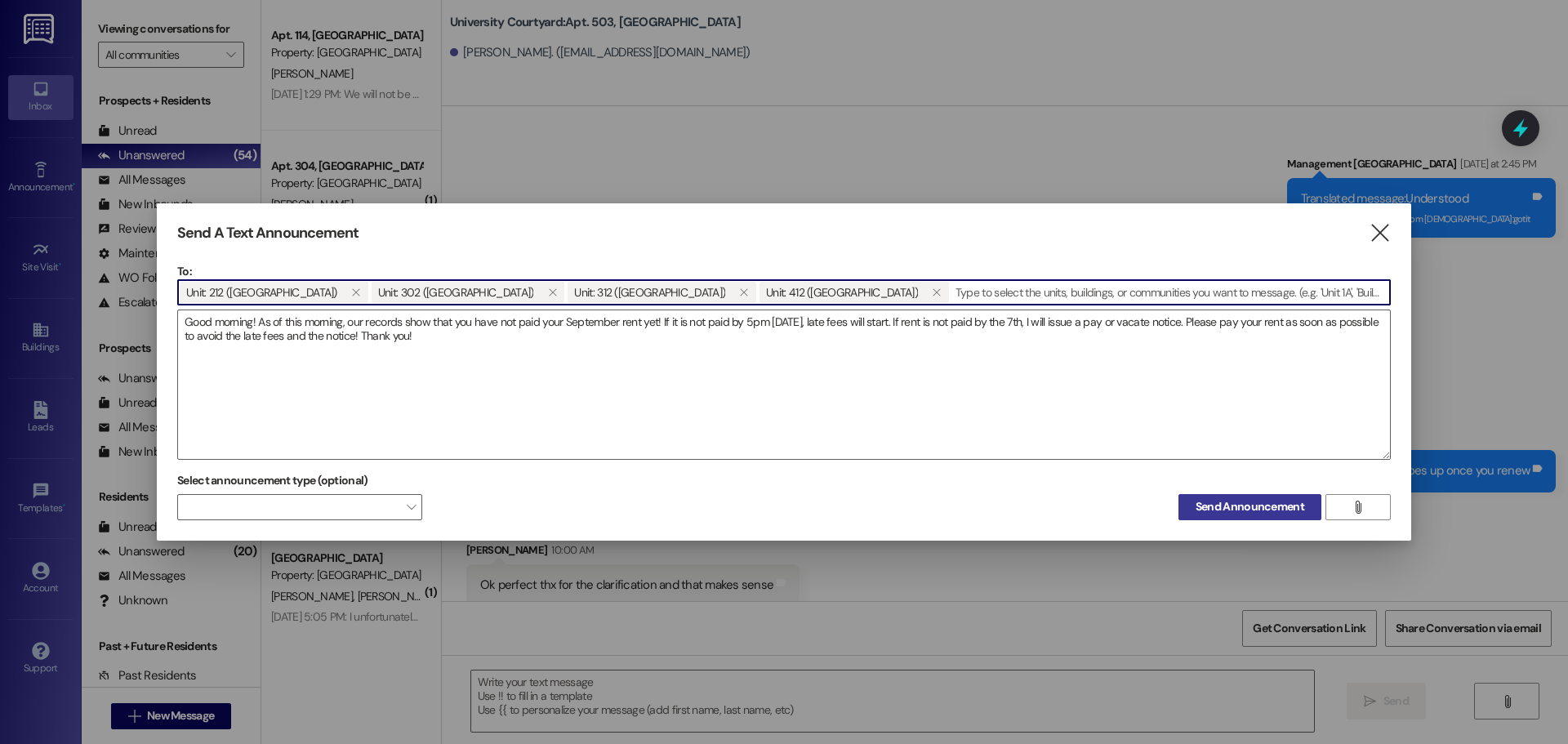
click at [1248, 502] on span "Send Announcement" at bounding box center [1250, 507] width 109 height 17
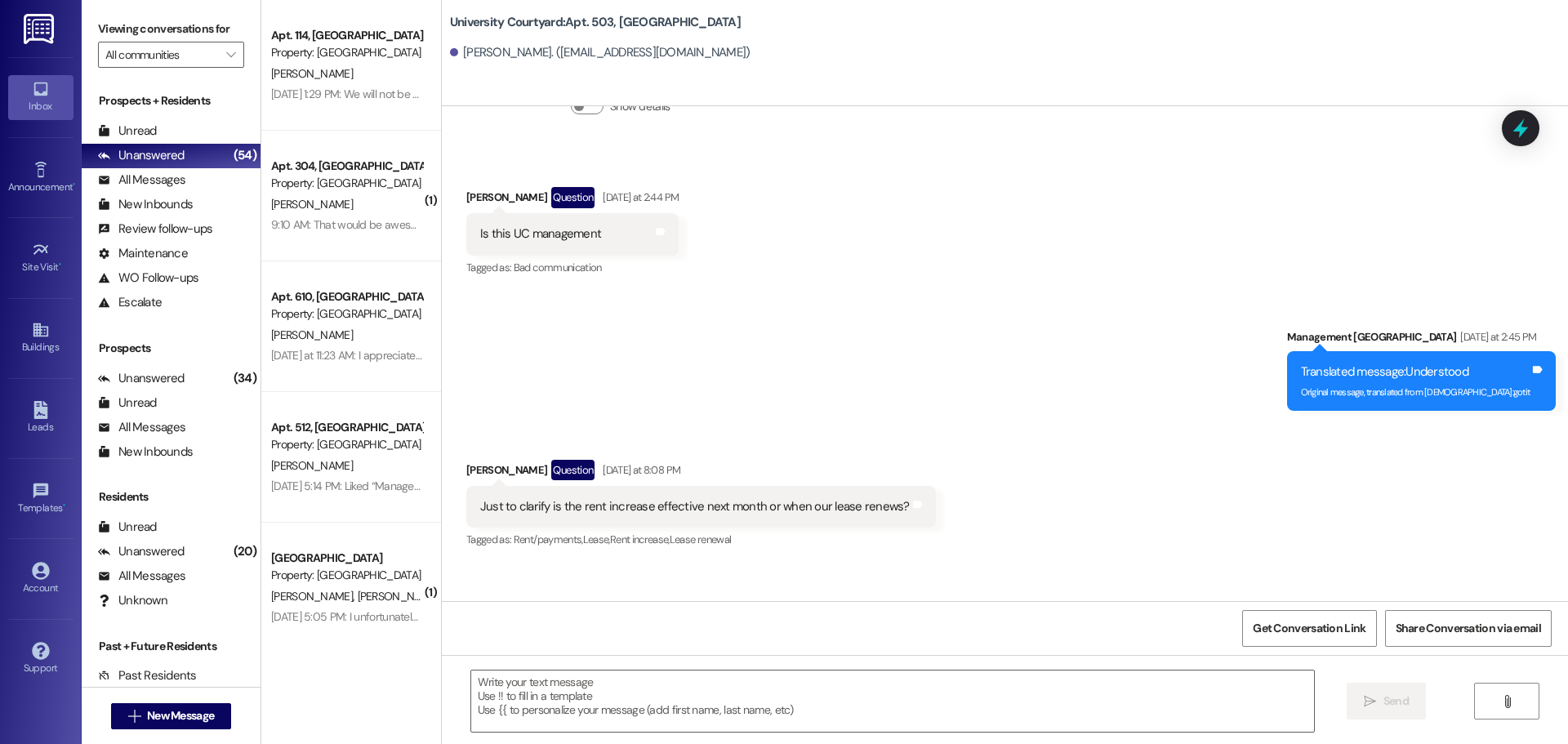
scroll to position [13130, 0]
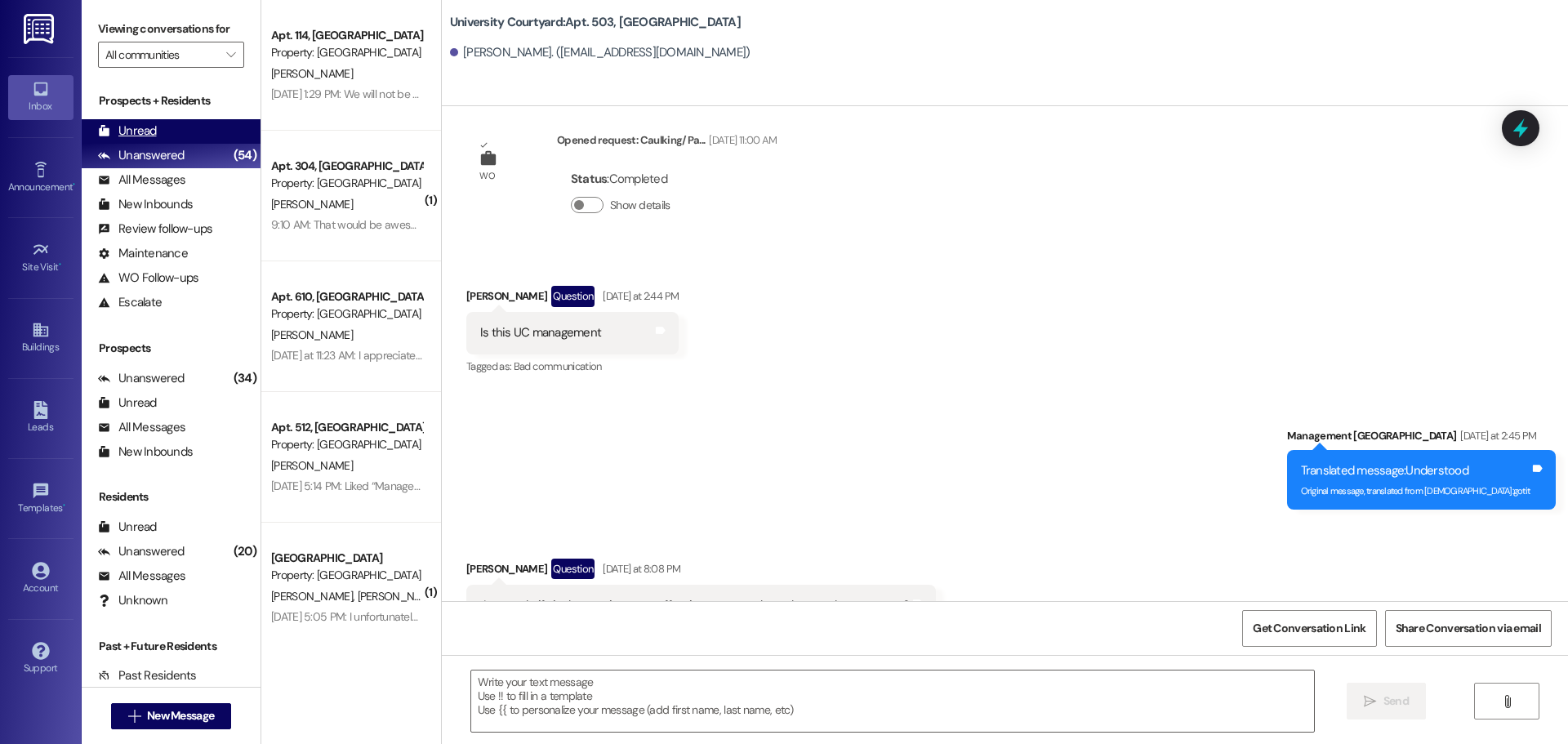
click at [147, 136] on div "Unread" at bounding box center [127, 131] width 59 height 17
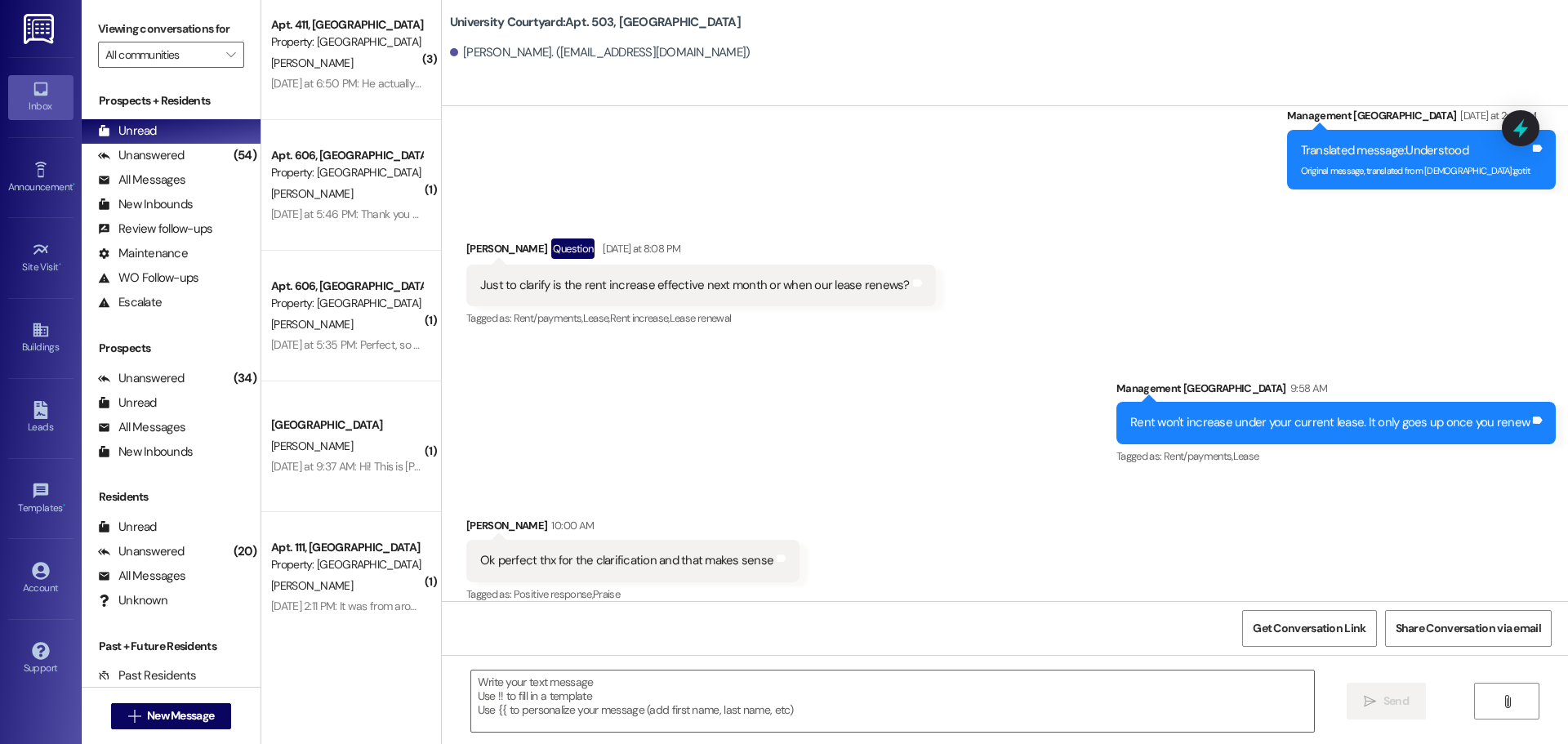
scroll to position [13450, 0]
